Goal: Check status: Check status

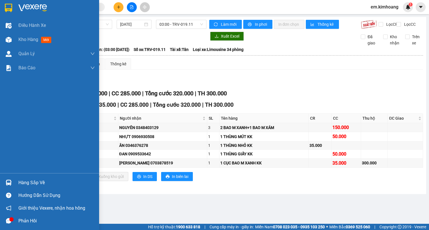
drag, startPoint x: 29, startPoint y: 182, endPoint x: 61, endPoint y: 189, distance: 33.2
click at [31, 182] on div "Hàng sắp về" at bounding box center [56, 183] width 76 height 8
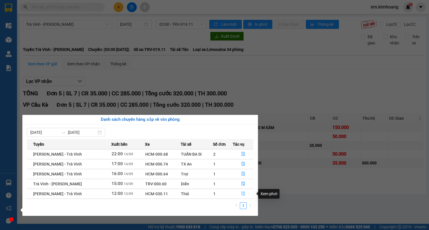
click at [241, 193] on icon "file-done" at bounding box center [243, 194] width 4 height 4
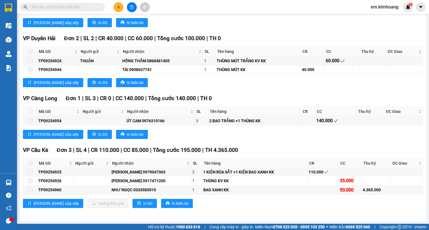
scroll to position [634, 0]
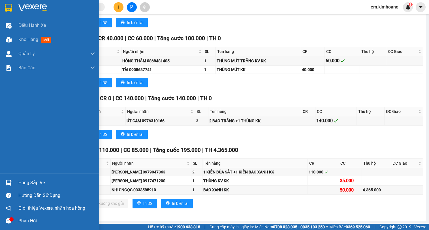
click at [29, 180] on div "Hàng sắp về" at bounding box center [56, 183] width 76 height 8
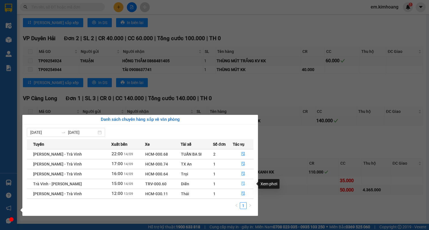
click at [242, 185] on icon "file-done" at bounding box center [243, 184] width 4 height 4
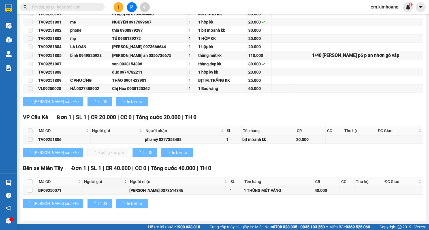
type input "[DATE]"
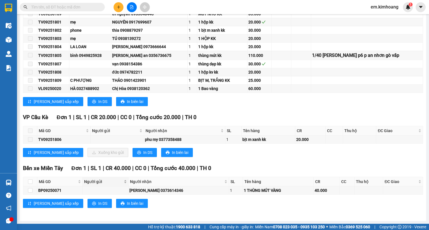
scroll to position [197, 0]
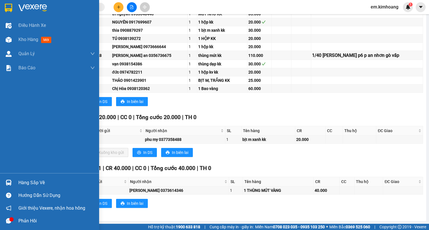
click at [36, 182] on div "Hàng sắp về" at bounding box center [56, 183] width 76 height 8
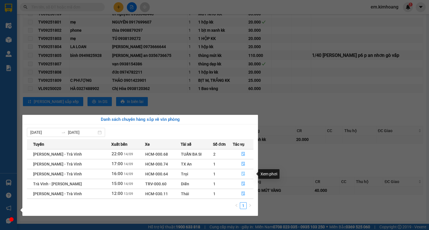
click at [245, 173] on button "button" at bounding box center [243, 174] width 20 height 9
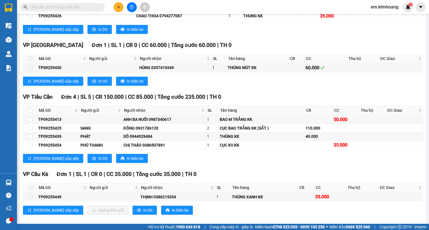
scroll to position [422, 0]
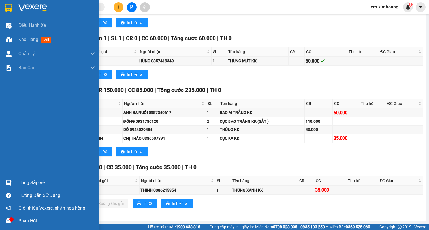
click at [21, 182] on div "Hàng sắp về" at bounding box center [56, 183] width 76 height 8
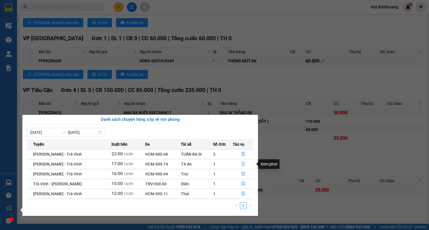
click at [242, 164] on icon "file-done" at bounding box center [243, 164] width 3 height 4
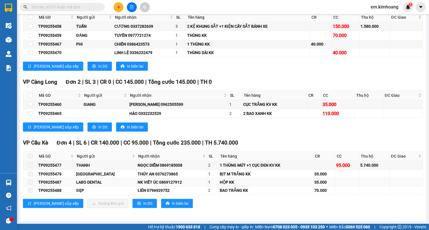
scroll to position [423, 0]
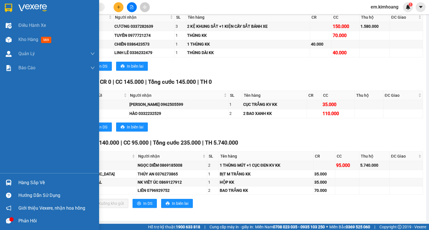
drag, startPoint x: 38, startPoint y: 178, endPoint x: 61, endPoint y: 186, distance: 24.7
click at [38, 178] on div "Hàng sắp về" at bounding box center [49, 182] width 99 height 13
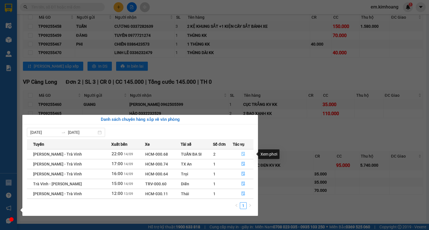
click at [242, 155] on icon "file-done" at bounding box center [243, 154] width 3 height 4
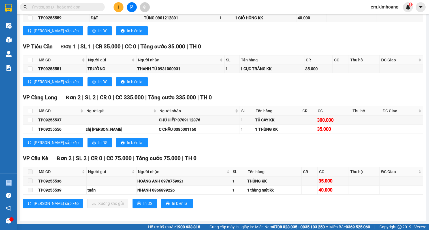
scroll to position [384, 0]
click at [132, 5] on icon "file-add" at bounding box center [131, 7] width 3 height 4
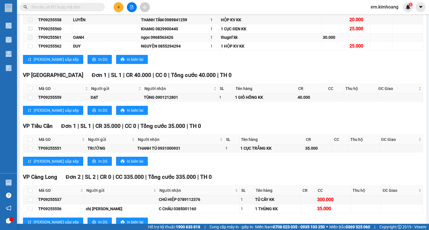
scroll to position [299, 0]
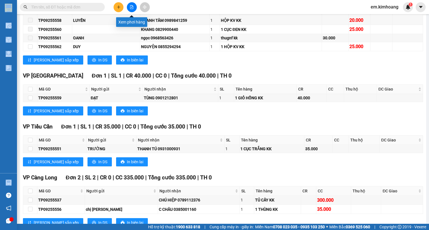
click at [130, 7] on icon "file-add" at bounding box center [132, 7] width 4 height 4
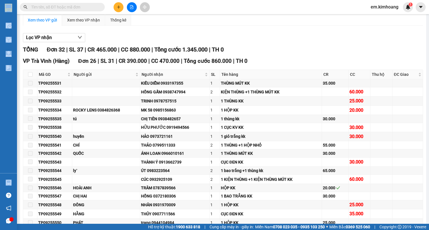
scroll to position [0, 0]
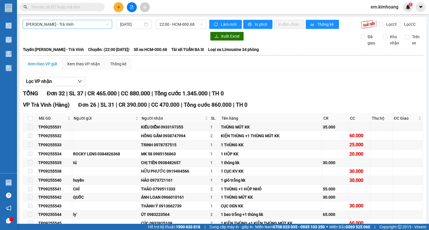
click at [74, 22] on span "[PERSON_NAME] - Trà Vinh" at bounding box center [67, 24] width 83 height 8
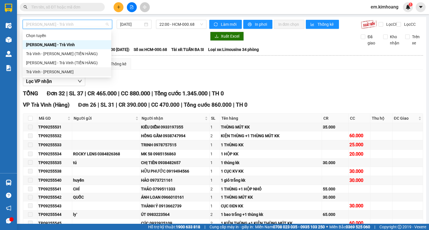
click at [75, 72] on div "Trà Vinh - [PERSON_NAME]" at bounding box center [67, 72] width 82 height 6
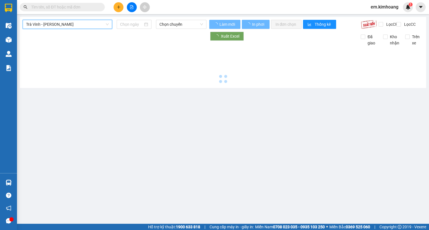
type input "[DATE]"
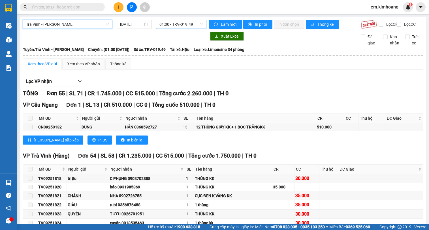
scroll to position [9, 0]
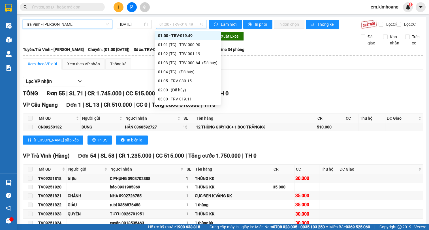
click at [179, 25] on span "01:00 - TRV-019.49" at bounding box center [181, 24] width 44 height 8
click at [174, 98] on div "03:00 - TRV-019.11" at bounding box center [187, 99] width 59 height 6
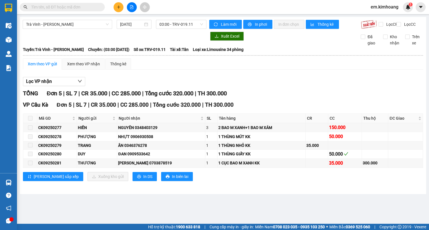
click at [48, 67] on div "Xem theo VP gửi" at bounding box center [42, 64] width 29 height 6
